Goal: Task Accomplishment & Management: Use online tool/utility

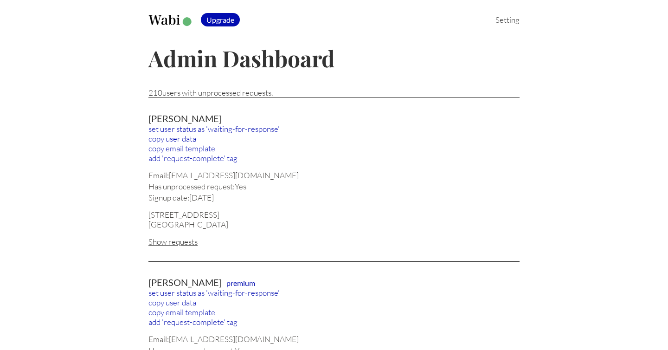
click at [179, 242] on div "Show requests" at bounding box center [334, 242] width 371 height 10
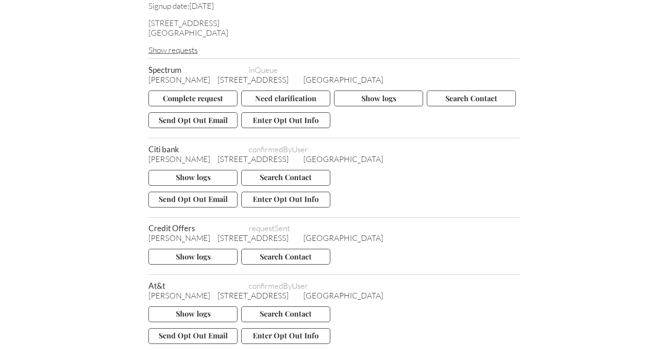
scroll to position [191, 0]
click at [382, 97] on button "Show logs" at bounding box center [378, 99] width 89 height 16
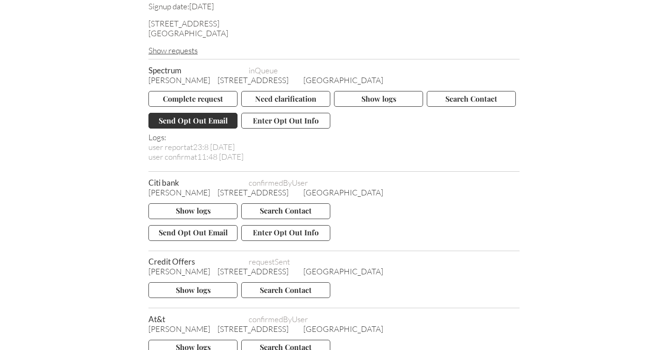
click at [203, 118] on button "Send Opt Out Email" at bounding box center [193, 121] width 89 height 16
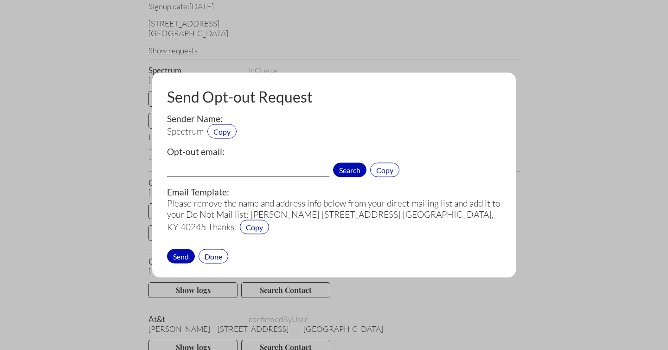
click at [343, 168] on span "Search" at bounding box center [349, 170] width 33 height 14
click at [216, 255] on div "Done" at bounding box center [214, 256] width 30 height 14
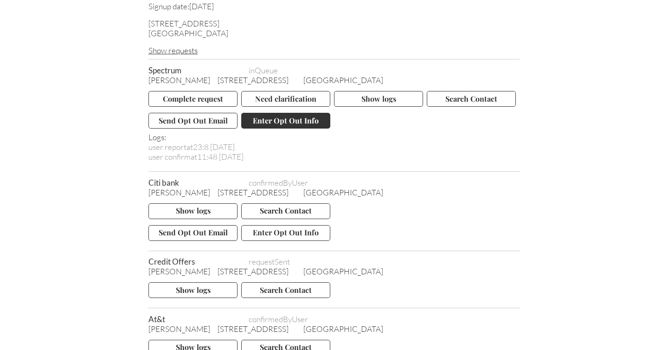
click at [276, 123] on button "Enter Opt Out Info" at bounding box center [285, 121] width 89 height 16
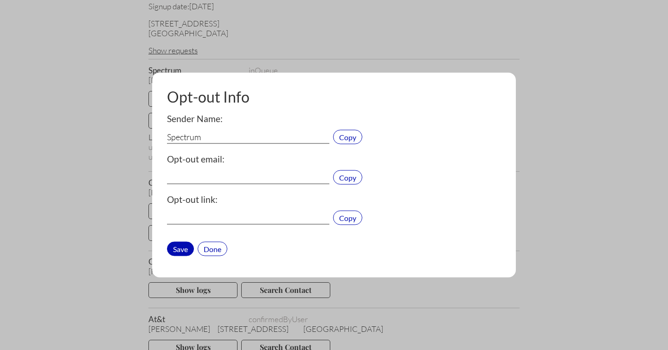
type input "[EMAIL_ADDRESS][DOMAIN_NAME]"
click at [277, 178] on input "[EMAIL_ADDRESS][DOMAIN_NAME]" at bounding box center [248, 178] width 162 height 12
click at [188, 136] on input "Spectrum" at bounding box center [248, 138] width 162 height 12
click at [348, 137] on span "Copy" at bounding box center [347, 137] width 29 height 14
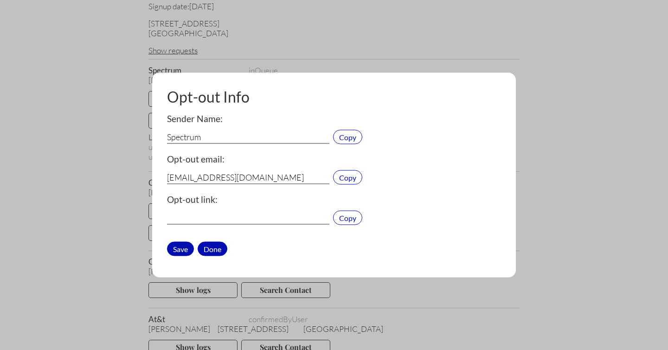
click at [217, 244] on div "Done" at bounding box center [213, 248] width 30 height 14
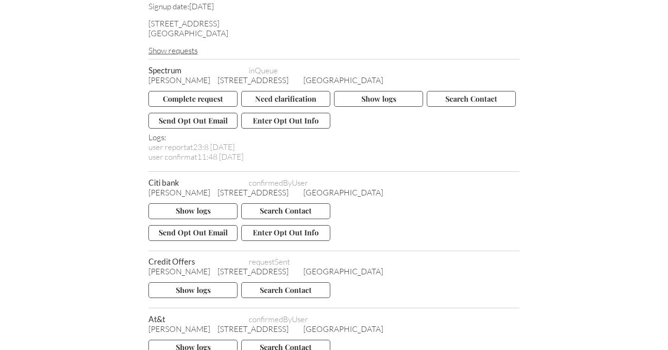
drag, startPoint x: 213, startPoint y: 78, endPoint x: 149, endPoint y: 80, distance: 64.6
click at [149, 80] on div "[PERSON_NAME] [STREET_ADDRESS]" at bounding box center [334, 80] width 371 height 10
copy span "[PERSON_NAME]"
drag, startPoint x: 221, startPoint y: 77, endPoint x: 298, endPoint y: 76, distance: 77.5
click at [298, 76] on div "[PERSON_NAME] [STREET_ADDRESS]" at bounding box center [334, 80] width 371 height 10
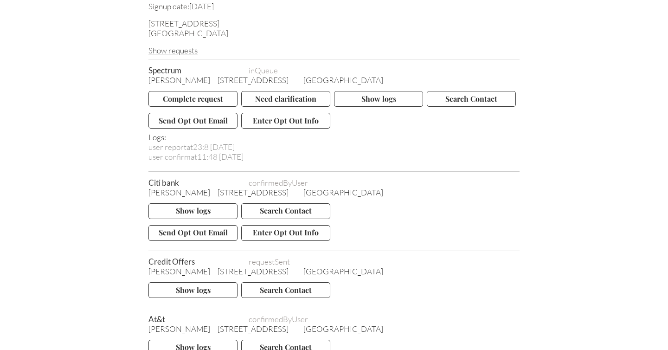
copy span "[STREET_ADDRESS]"
drag, startPoint x: 313, startPoint y: 78, endPoint x: 355, endPoint y: 78, distance: 42.2
click at [355, 78] on span "[GEOGRAPHIC_DATA]" at bounding box center [344, 80] width 80 height 10
copy span "[GEOGRAPHIC_DATA], [GEOGRAPHIC_DATA]"
click at [371, 75] on span "[GEOGRAPHIC_DATA]" at bounding box center [344, 80] width 80 height 10
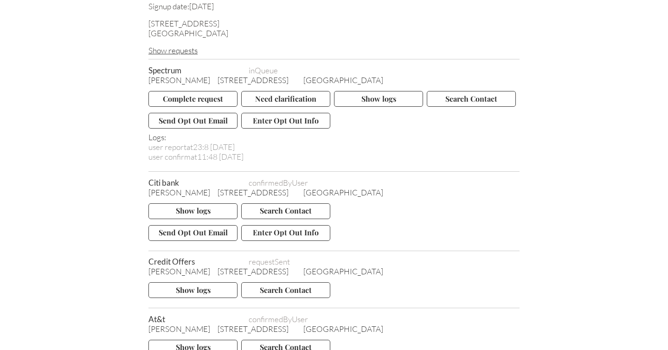
click at [371, 75] on span "[GEOGRAPHIC_DATA]" at bounding box center [344, 80] width 80 height 10
copy span "40245"
click at [178, 95] on button "Complete request" at bounding box center [193, 99] width 89 height 16
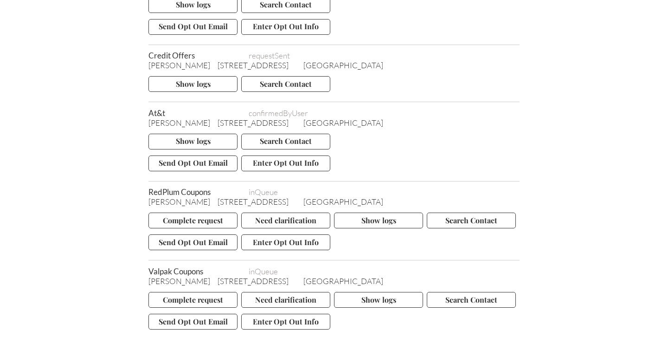
scroll to position [400, 0]
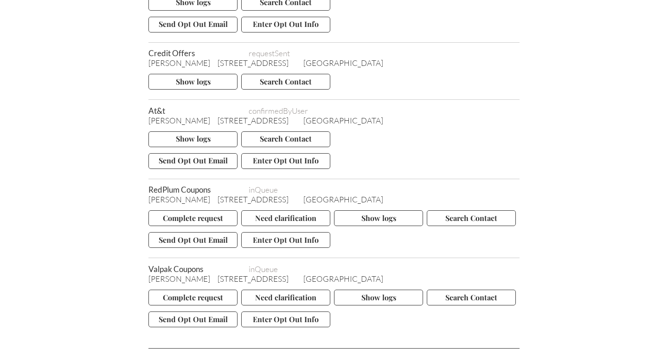
drag, startPoint x: 149, startPoint y: 196, endPoint x: 214, endPoint y: 196, distance: 64.1
click at [214, 196] on div "[PERSON_NAME] [STREET_ADDRESS]" at bounding box center [334, 199] width 371 height 10
copy span "[PERSON_NAME]"
drag, startPoint x: 221, startPoint y: 195, endPoint x: 296, endPoint y: 198, distance: 75.2
click at [289, 198] on span "[STREET_ADDRESS]" at bounding box center [253, 199] width 71 height 10
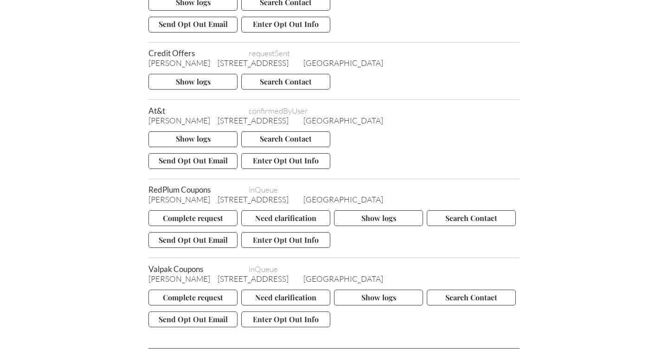
copy span "[STREET_ADDRESS]"
click at [321, 196] on span "[GEOGRAPHIC_DATA]" at bounding box center [344, 199] width 80 height 10
click at [322, 190] on span "inQueue" at bounding box center [286, 190] width 74 height 10
drag, startPoint x: 313, startPoint y: 196, endPoint x: 343, endPoint y: 196, distance: 30.2
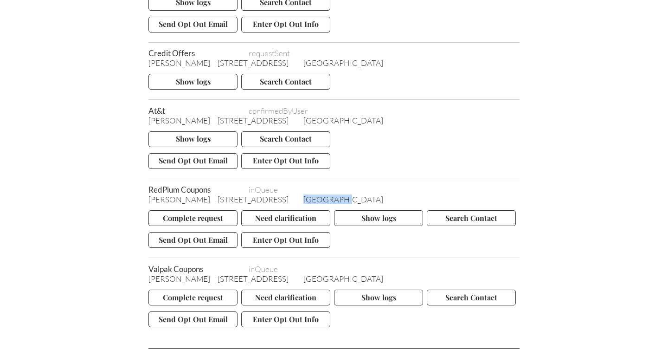
click at [343, 196] on span "[GEOGRAPHIC_DATA]" at bounding box center [344, 199] width 80 height 10
copy span "[GEOGRAPHIC_DATA]"
click at [371, 196] on span "[GEOGRAPHIC_DATA]" at bounding box center [344, 199] width 80 height 10
copy span "40245"
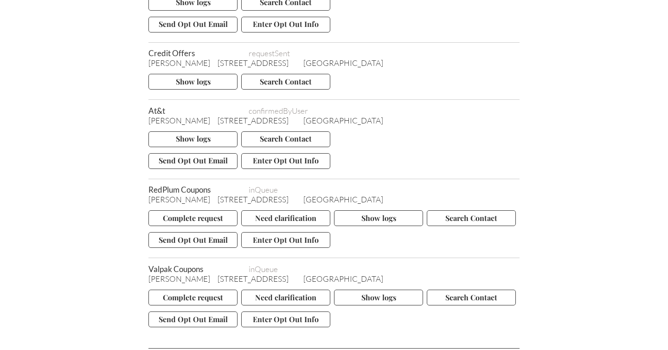
drag, startPoint x: 221, startPoint y: 195, endPoint x: 298, endPoint y: 195, distance: 76.1
click at [298, 195] on div "[PERSON_NAME] [STREET_ADDRESS]" at bounding box center [334, 199] width 371 height 10
copy span "[STREET_ADDRESS]"
drag, startPoint x: 149, startPoint y: 196, endPoint x: 212, endPoint y: 196, distance: 63.6
click at [210, 196] on span "[PERSON_NAME]" at bounding box center [180, 199] width 62 height 10
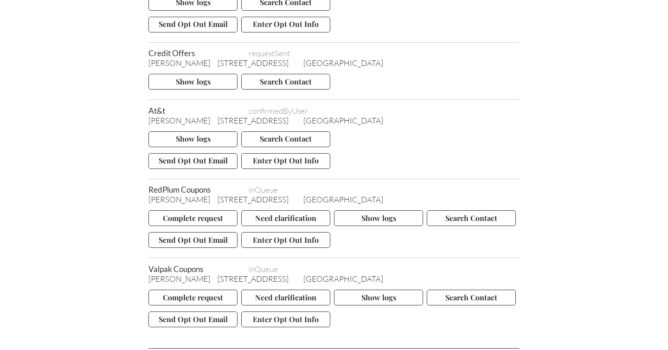
copy span "[PERSON_NAME]"
click at [197, 212] on button "Complete request" at bounding box center [193, 218] width 89 height 16
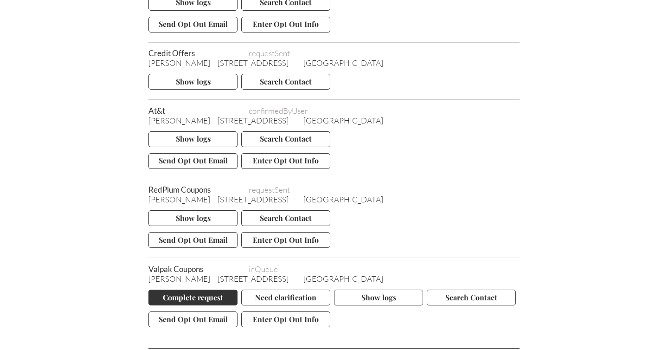
click at [182, 295] on button "Complete request" at bounding box center [193, 298] width 89 height 16
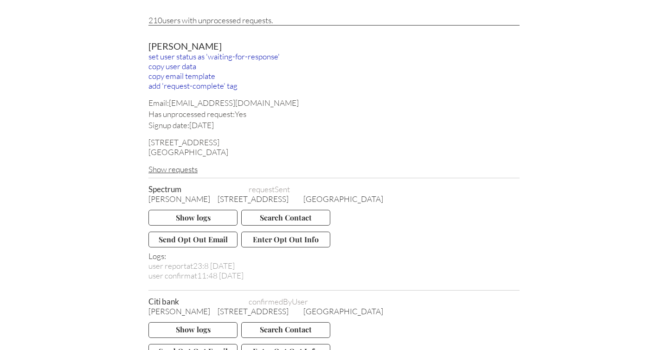
scroll to position [60, 0]
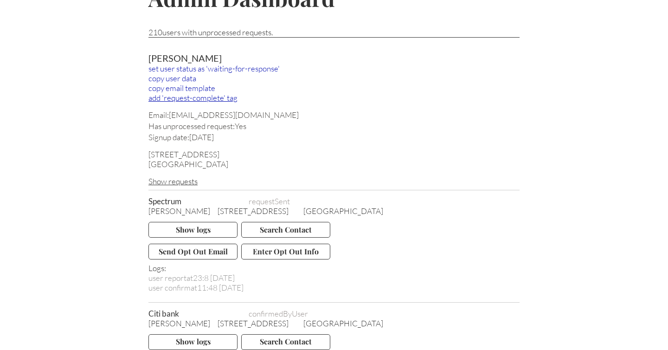
click at [186, 98] on div "add 'request-complete' tag" at bounding box center [334, 98] width 371 height 10
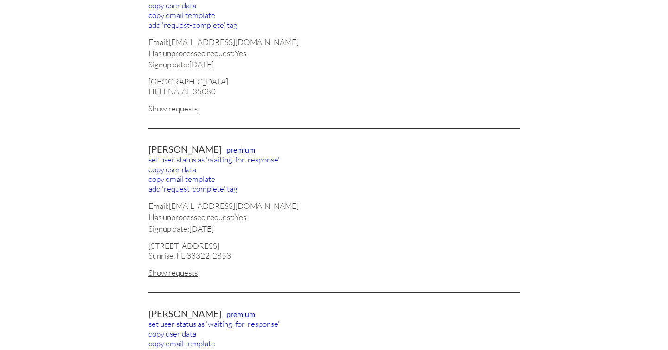
scroll to position [787, 0]
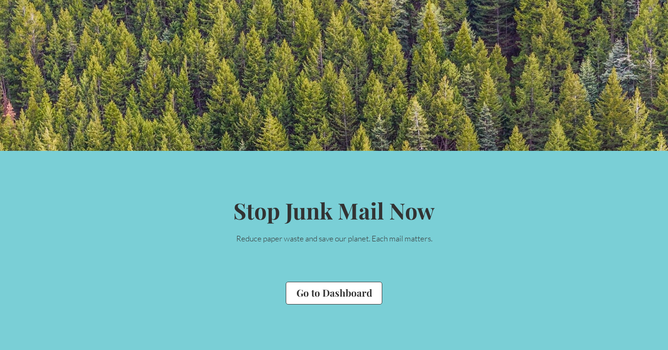
scroll to position [1957, 0]
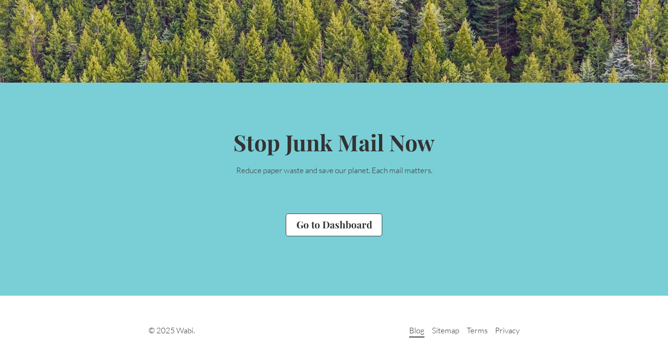
click at [414, 332] on link "Blog" at bounding box center [416, 331] width 15 height 12
